Goal: Find specific page/section: Find specific page/section

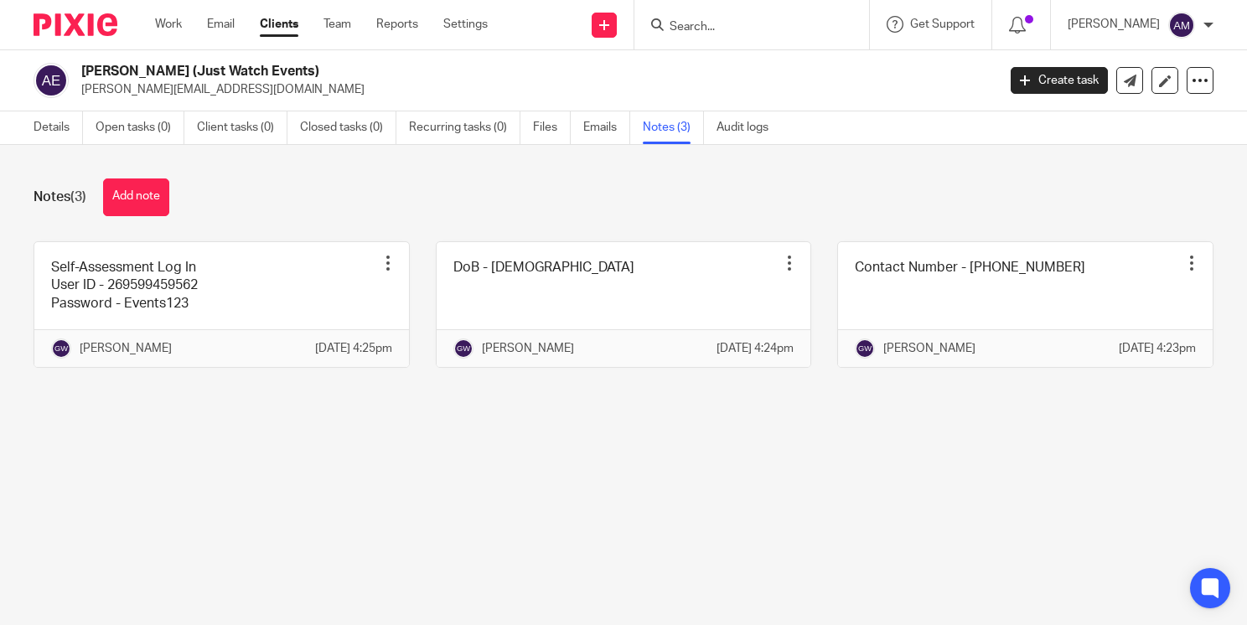
click at [704, 18] on form at bounding box center [757, 24] width 179 height 21
click at [702, 25] on input "Search" at bounding box center [743, 27] width 151 height 15
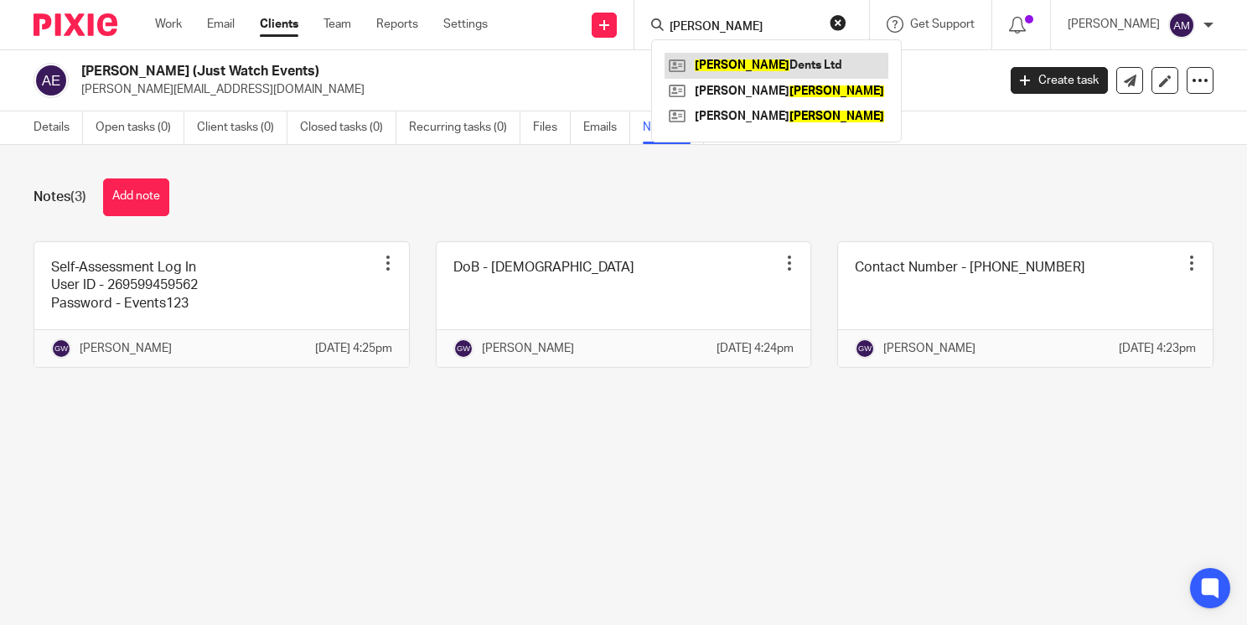
type input "pullin"
click at [756, 63] on link at bounding box center [777, 65] width 224 height 25
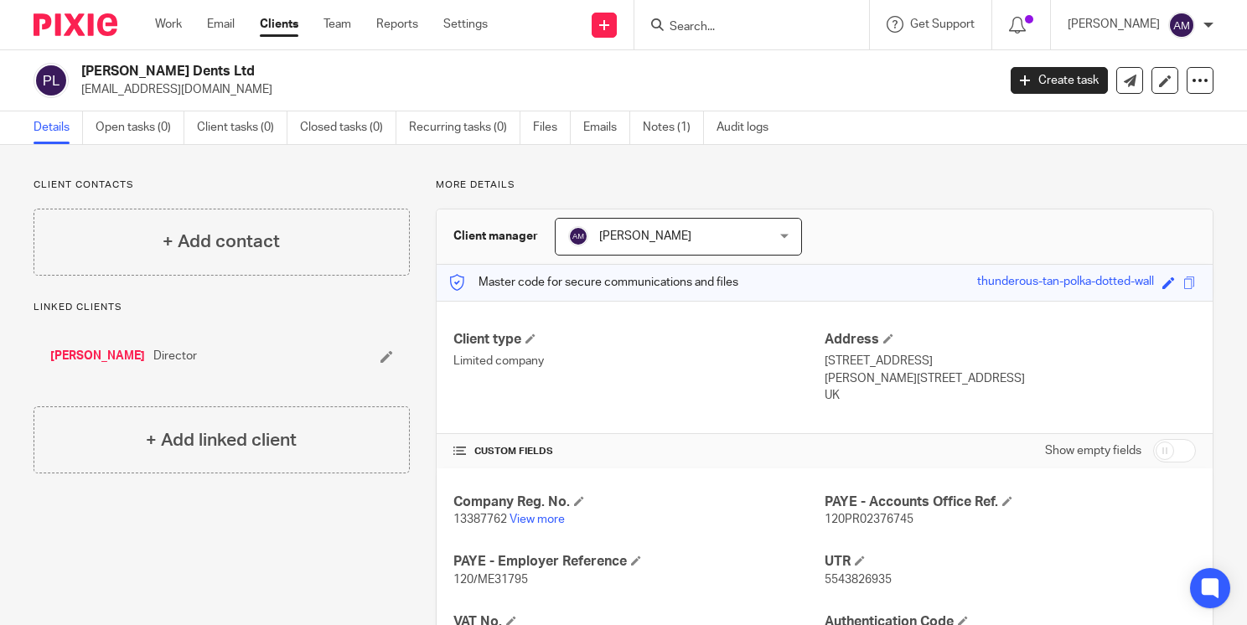
click at [287, 560] on div "Client contacts + Add contact Linked clients Kirk Pullin Director + Add linked …" at bounding box center [209, 427] width 402 height 496
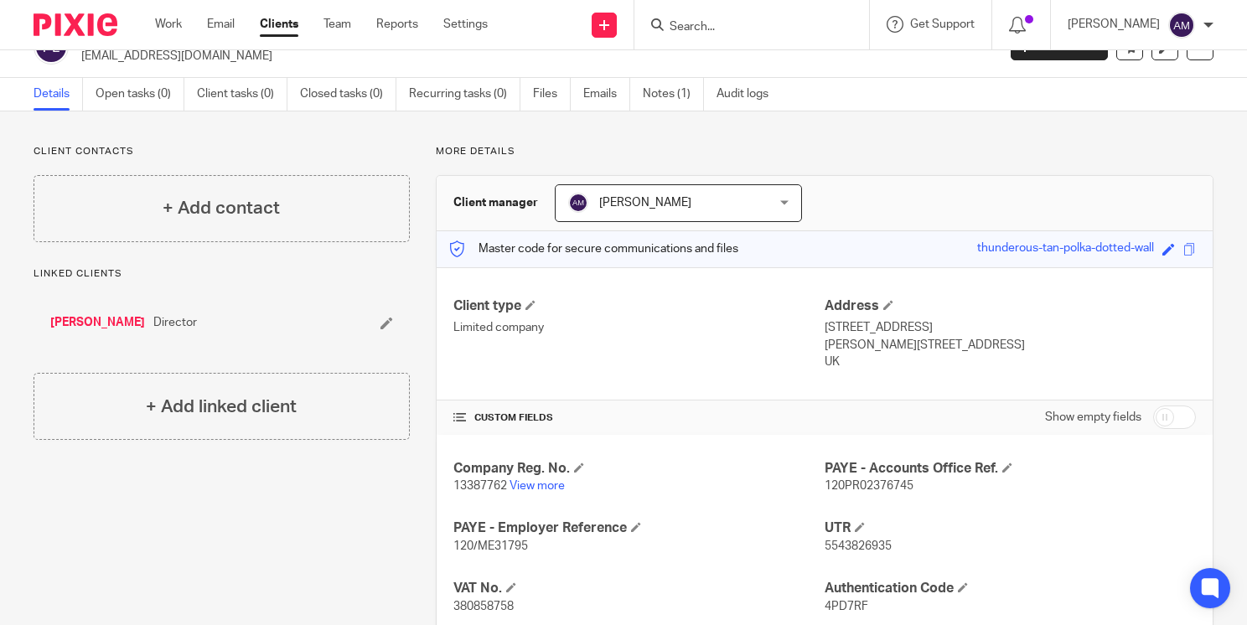
scroll to position [81, 0]
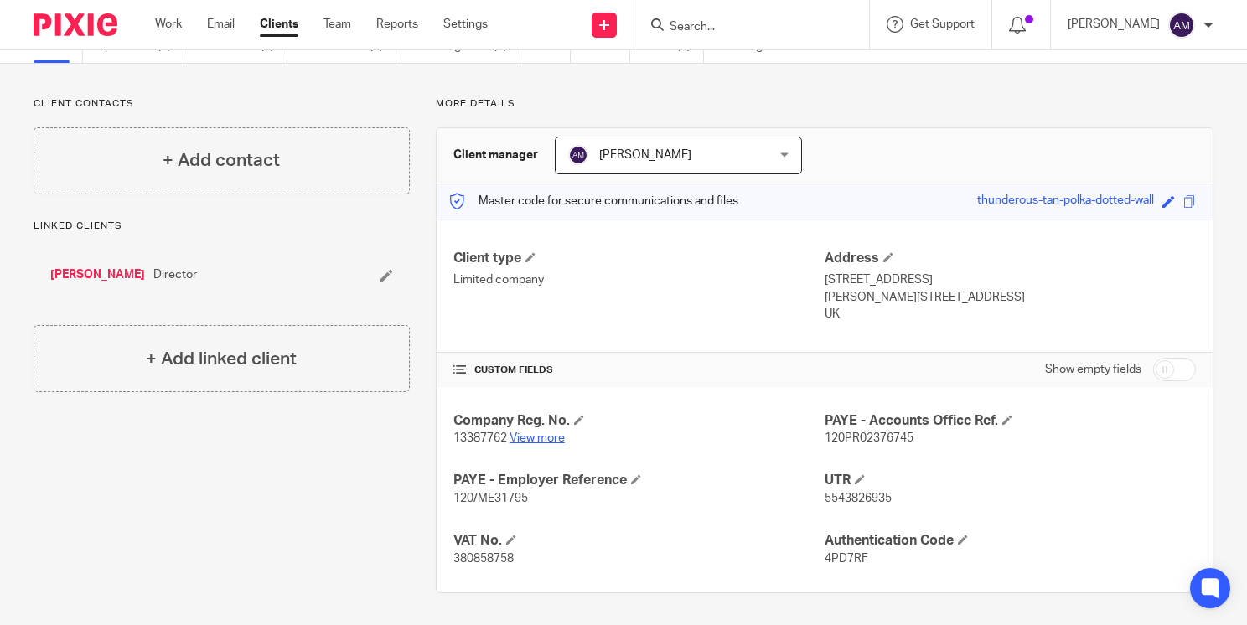
click at [536, 438] on link "View more" at bounding box center [537, 438] width 55 height 12
click at [721, 30] on input "Search" at bounding box center [743, 27] width 151 height 15
type input "sw"
click at [771, 62] on link at bounding box center [769, 65] width 208 height 25
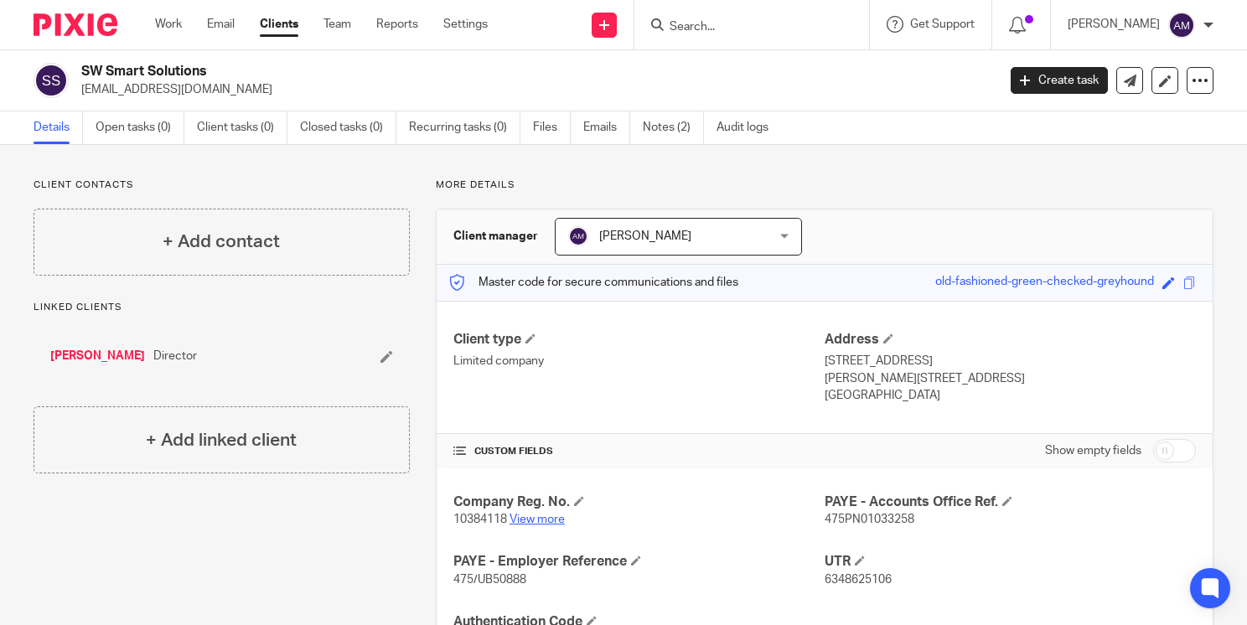
click at [530, 523] on link "View more" at bounding box center [537, 520] width 55 height 12
click at [749, 33] on input "Search" at bounding box center [743, 27] width 151 height 15
type input "br"
click at [762, 64] on link at bounding box center [769, 65] width 208 height 25
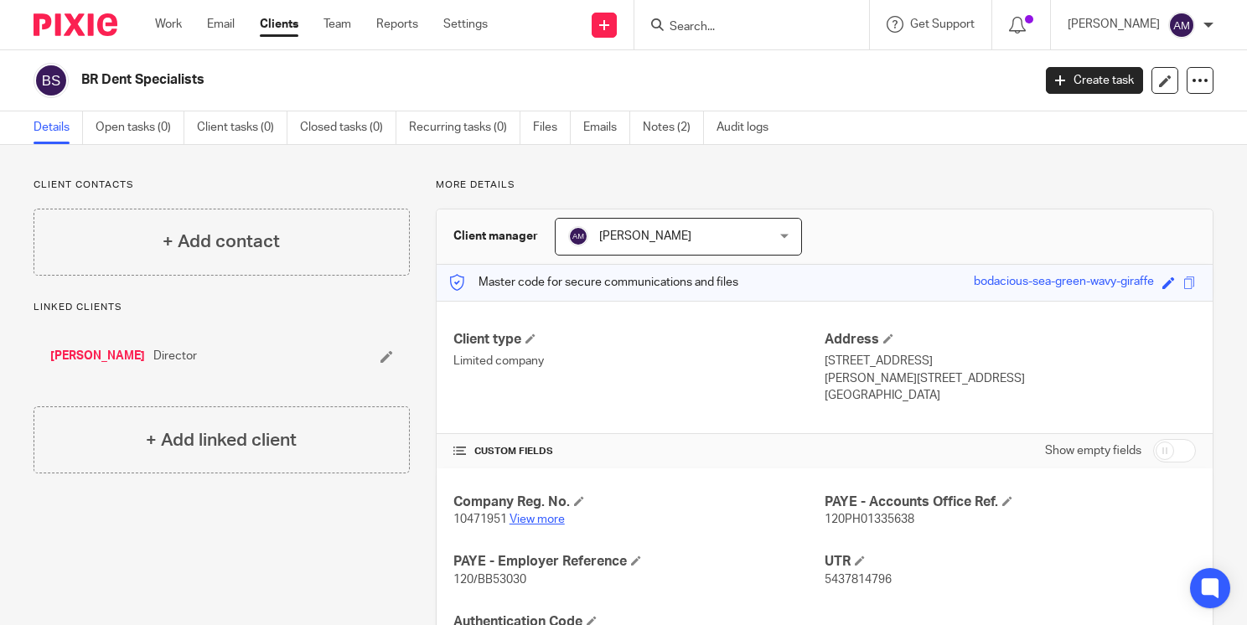
click at [551, 515] on link "View more" at bounding box center [537, 520] width 55 height 12
click at [701, 25] on input "Search" at bounding box center [743, 27] width 151 height 15
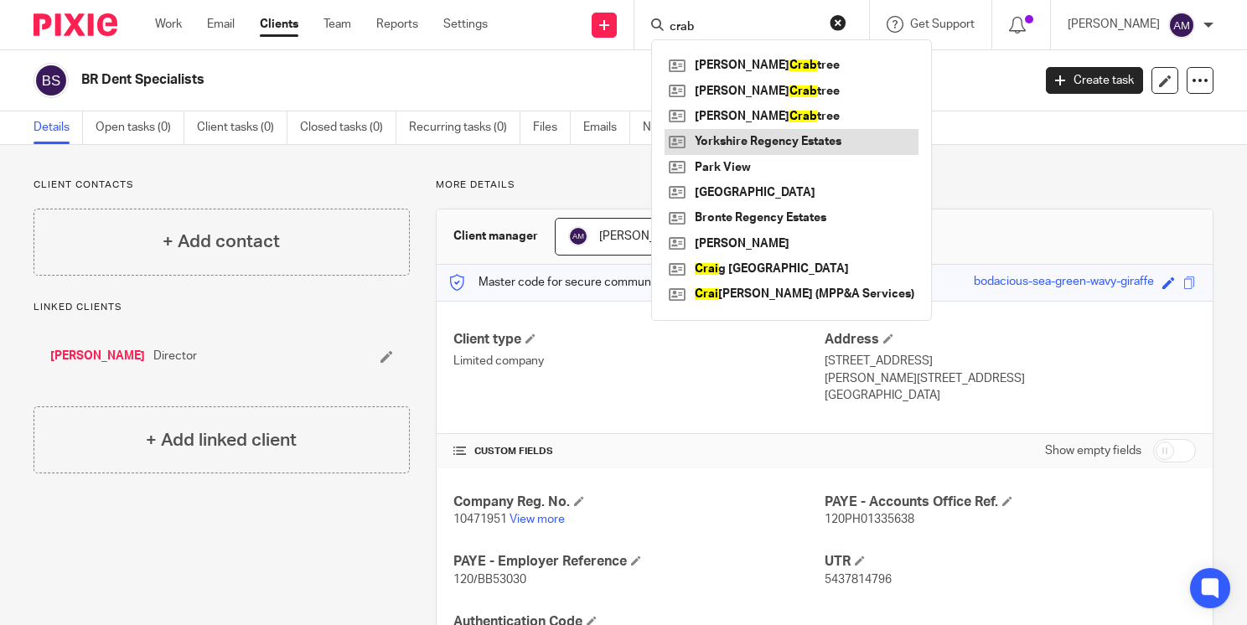
type input "crab"
click at [821, 146] on link at bounding box center [792, 141] width 254 height 25
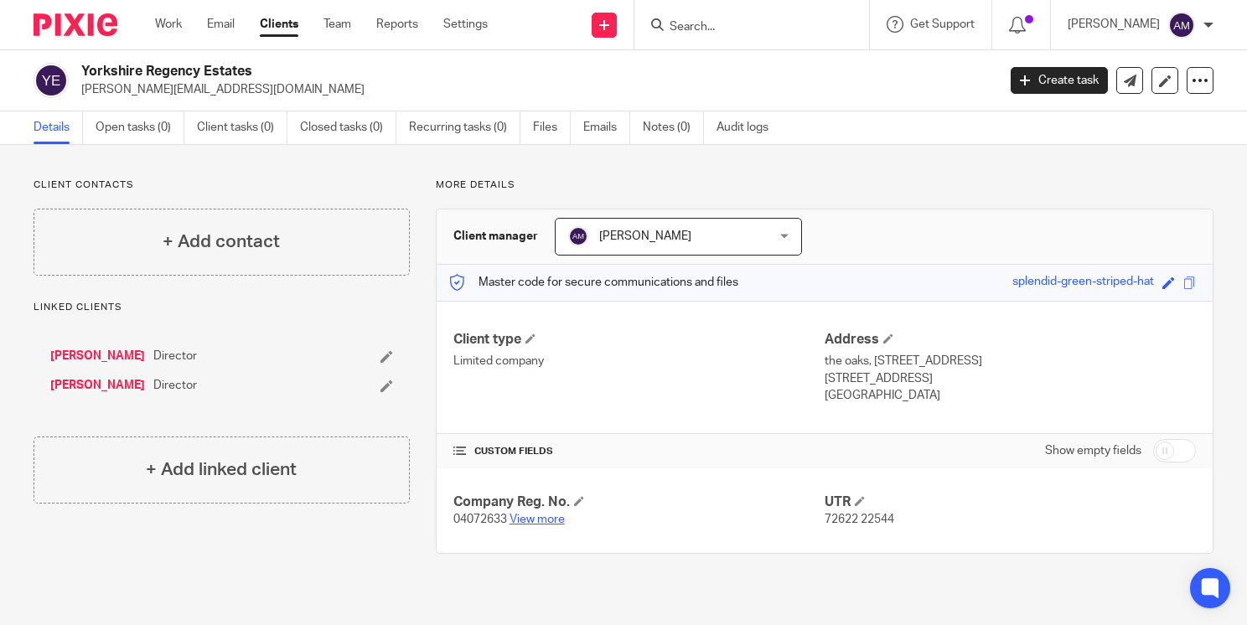
click at [526, 517] on link "View more" at bounding box center [537, 520] width 55 height 12
